Goal: Information Seeking & Learning: Learn about a topic

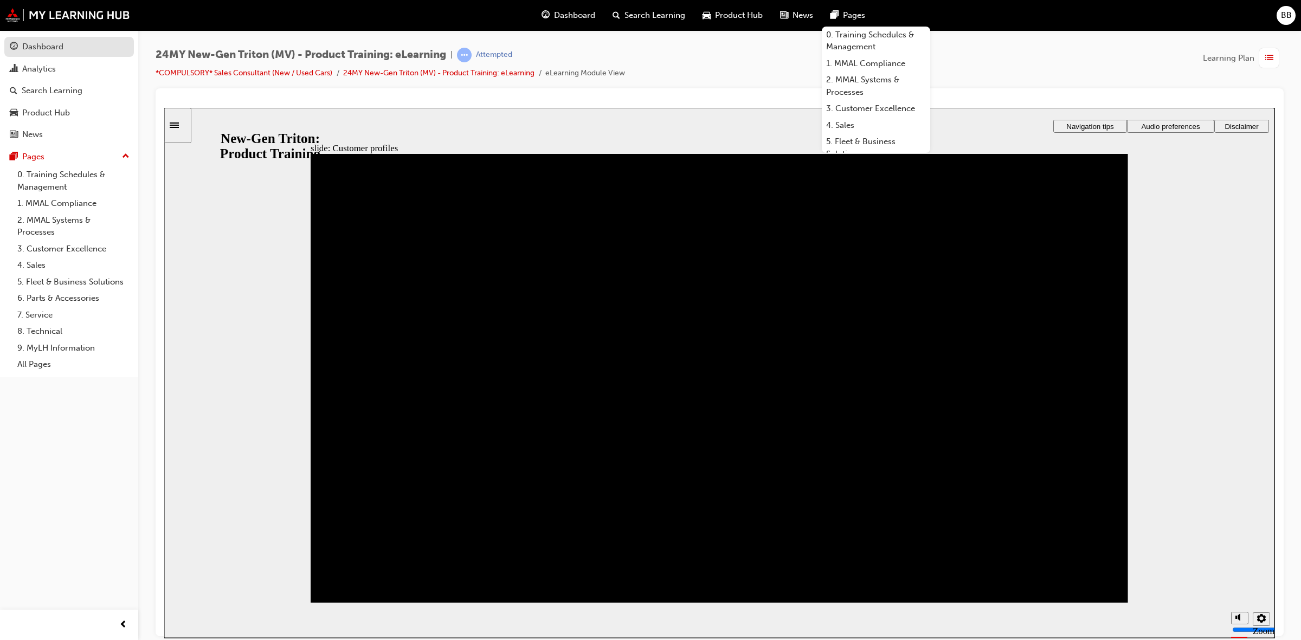
click at [35, 49] on div "Dashboard" at bounding box center [42, 47] width 41 height 12
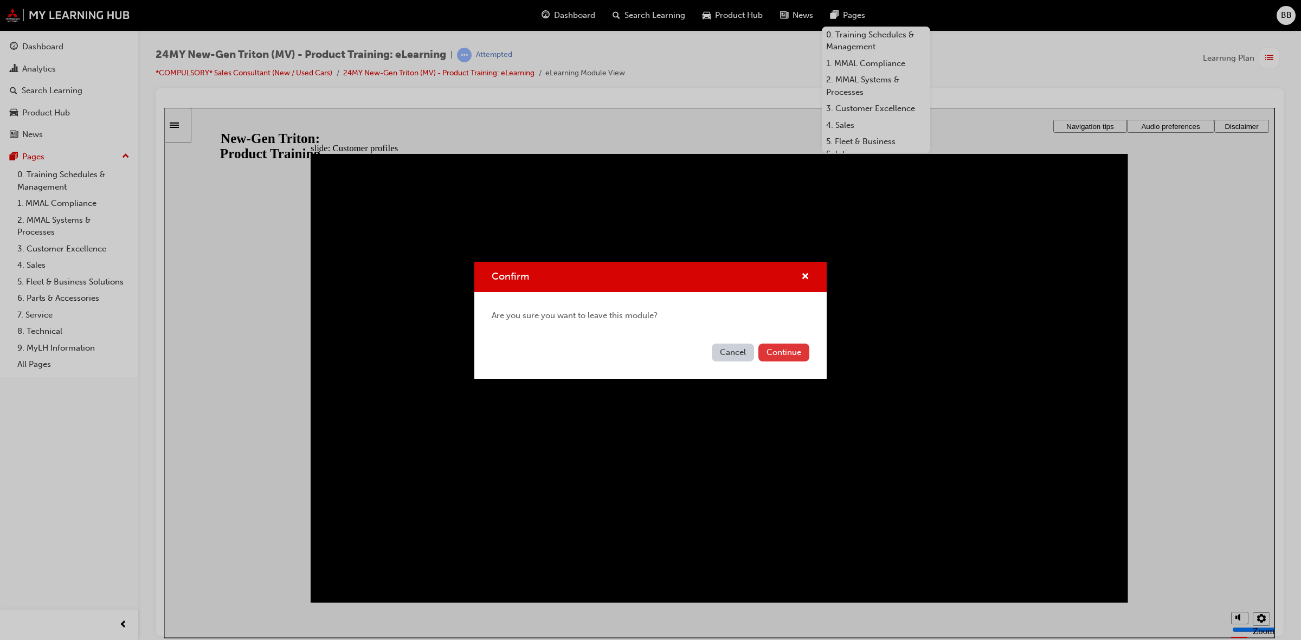
click at [792, 358] on button "Continue" at bounding box center [783, 353] width 51 height 18
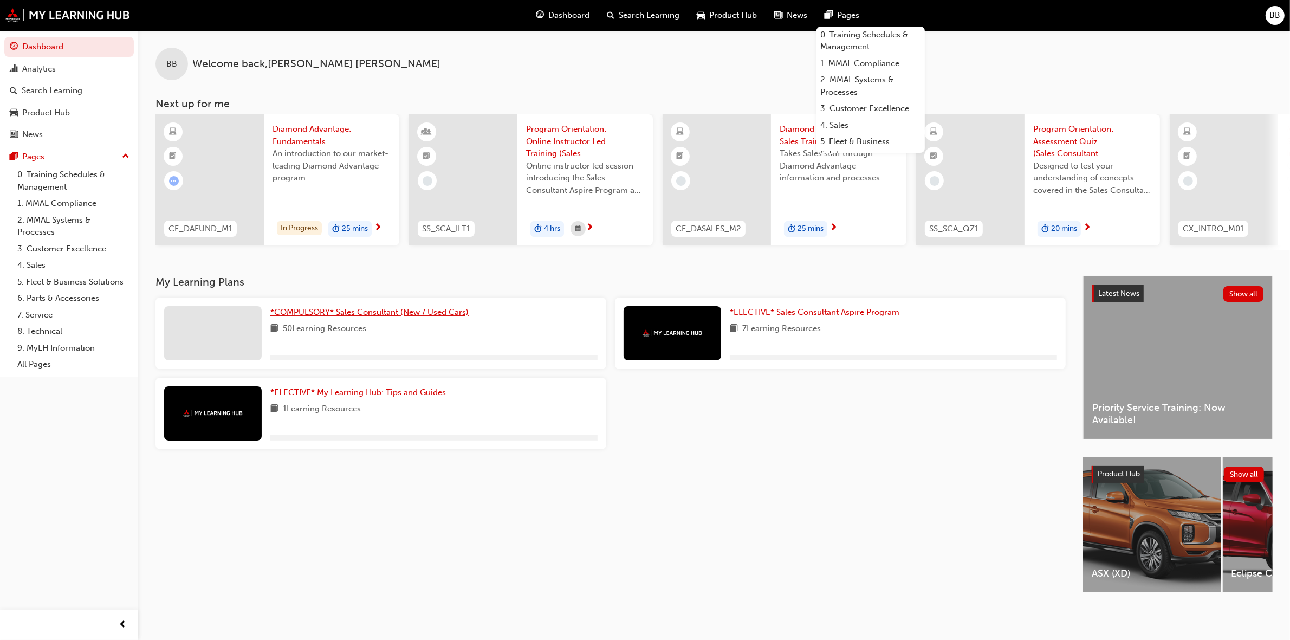
click at [348, 317] on span "*COMPULSORY* Sales Consultant (New / Used Cars)" at bounding box center [369, 312] width 198 height 10
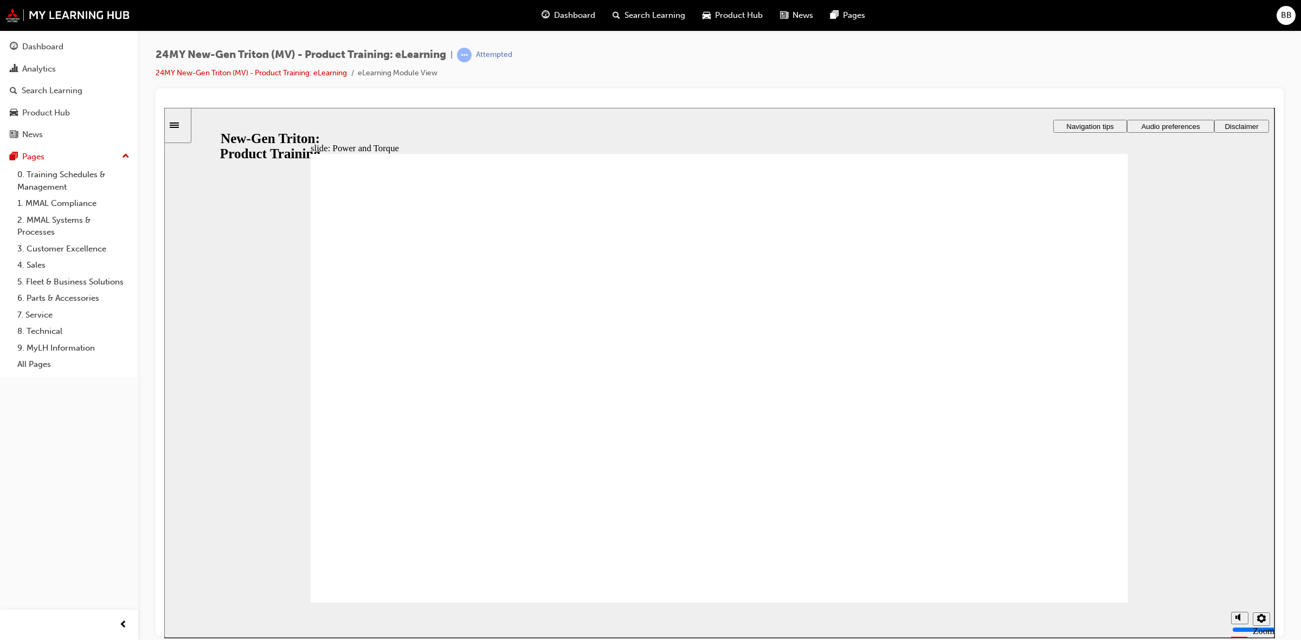
drag, startPoint x: 996, startPoint y: 487, endPoint x: 1013, endPoint y: 390, distance: 98.1
drag, startPoint x: 1082, startPoint y: 445, endPoint x: 1082, endPoint y: 498, distance: 53.1
